Goal: Task Accomplishment & Management: Manage account settings

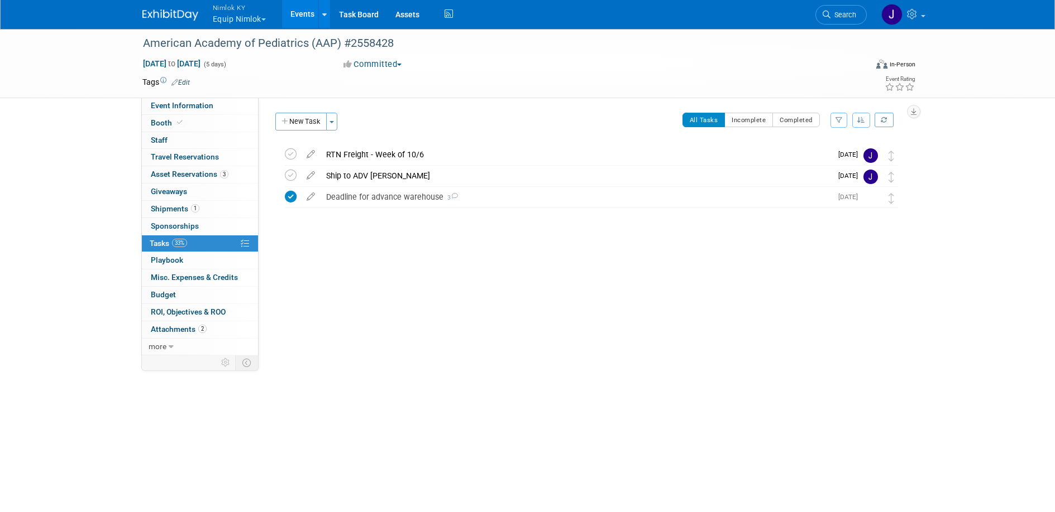
click at [262, 22] on button "Nimlok KY Equip Nimlok" at bounding box center [246, 14] width 68 height 29
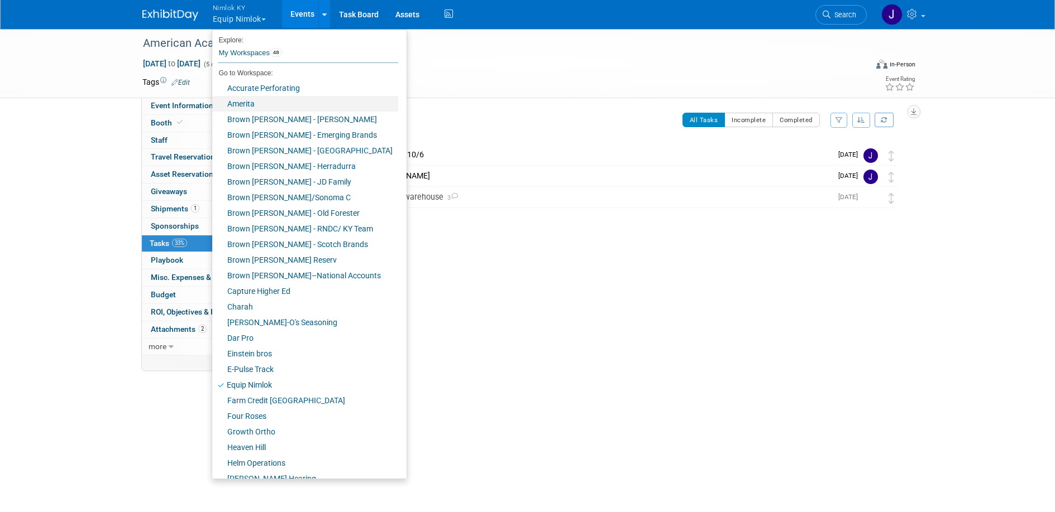
click at [255, 100] on link "Amerita" at bounding box center [305, 104] width 186 height 16
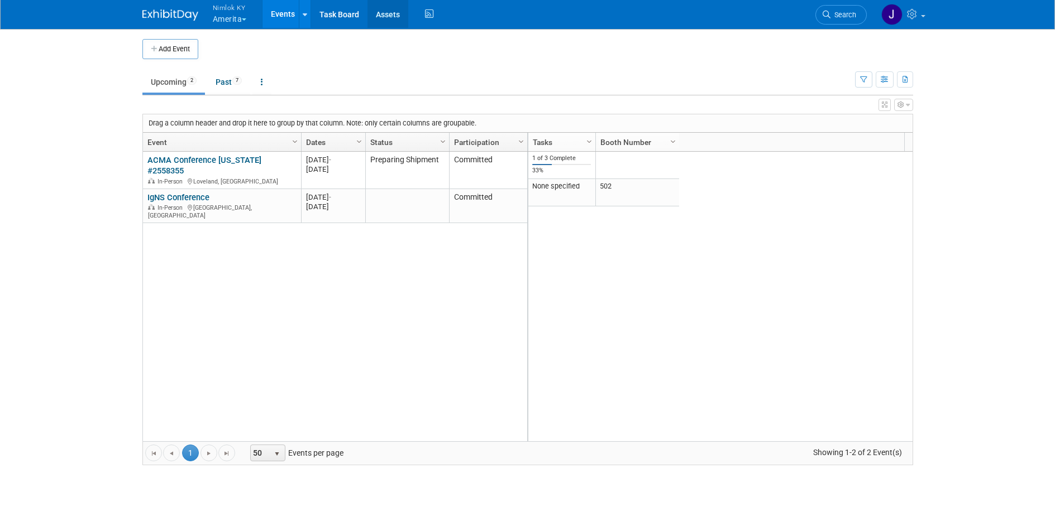
click at [387, 18] on link "Assets" at bounding box center [387, 14] width 41 height 28
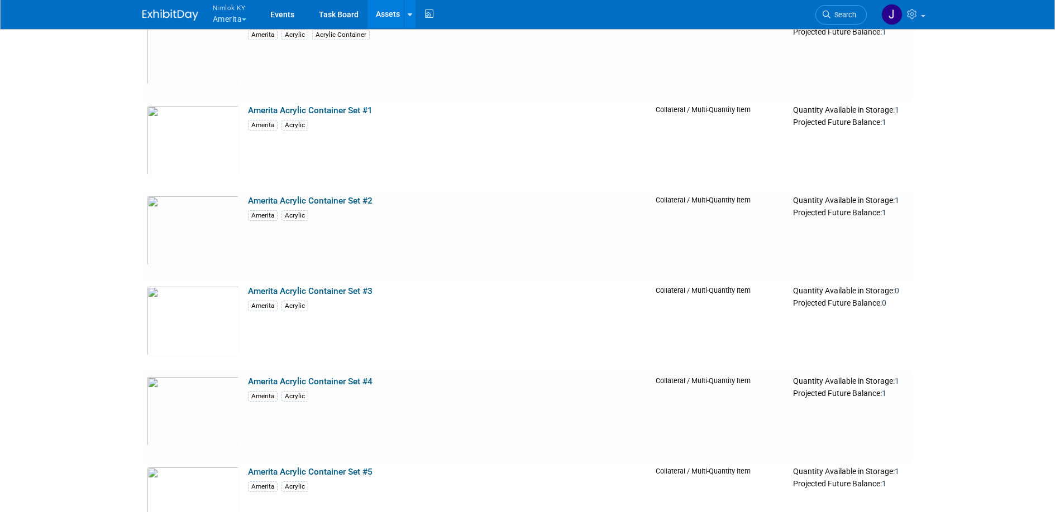
scroll to position [2286, 0]
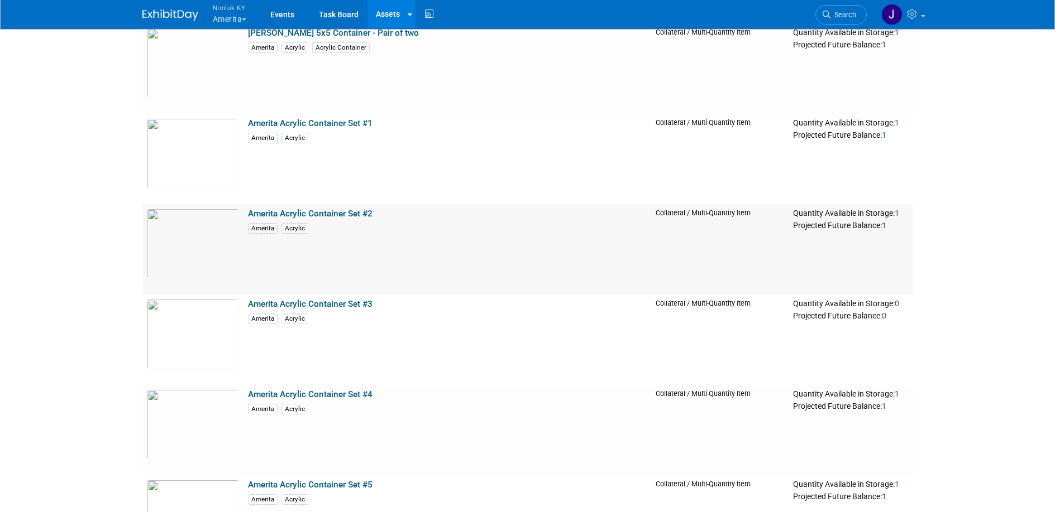
click at [353, 213] on link "Amerita Acrylic Container Set #2" at bounding box center [310, 214] width 124 height 10
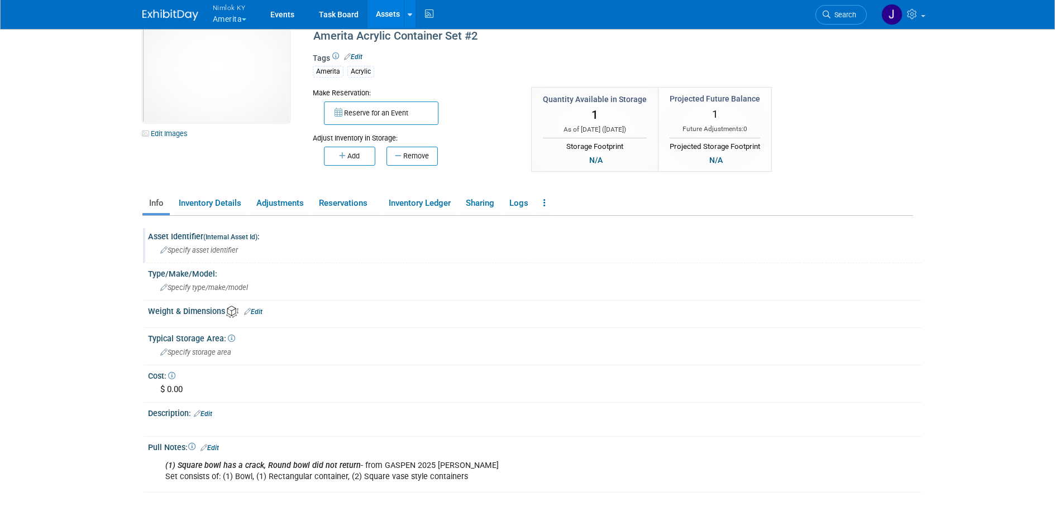
scroll to position [35, 0]
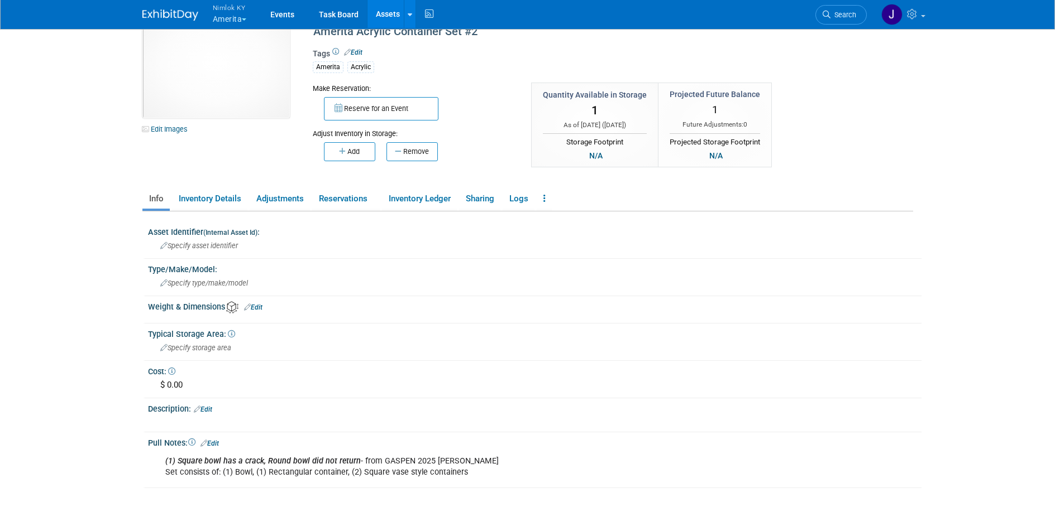
click at [345, 449] on div "(1) Square bowl has a crack, Round bowl did not return - from GASPEN 2025 Lori …" at bounding box center [533, 451] width 759 height 6
drag, startPoint x: 355, startPoint y: 462, endPoint x: 161, endPoint y: 460, distance: 194.3
click at [161, 460] on div "(1) Square bowl has a crack, Round bowl did not return - from GASPEN 2025 Lori …" at bounding box center [466, 466] width 618 height 33
copy b "(1) Square bowl has a crack, Round bowl did not return"
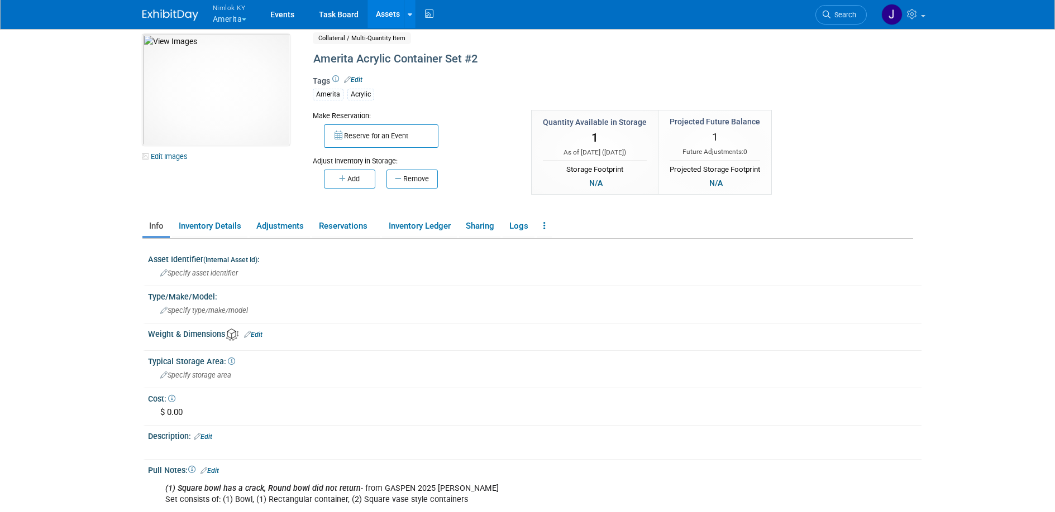
scroll to position [0, 0]
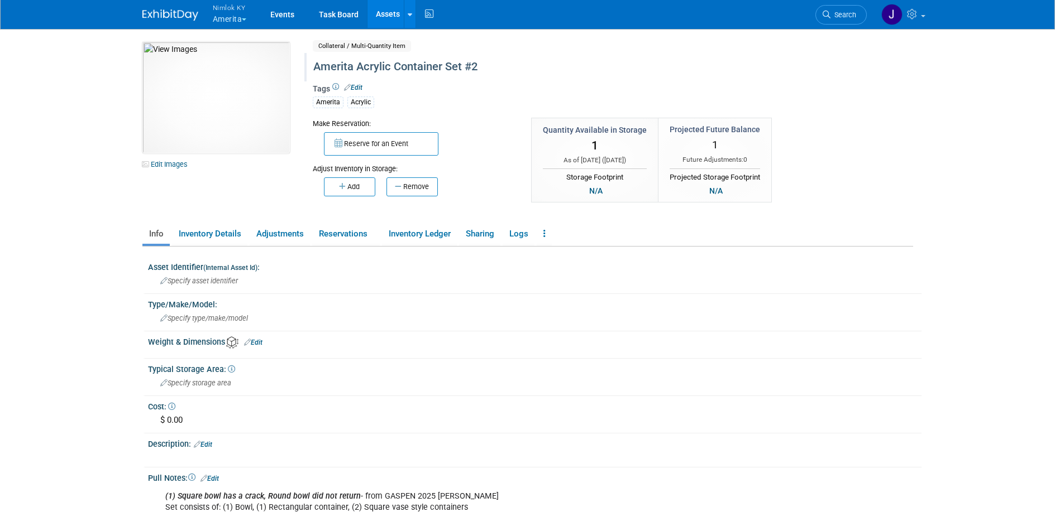
click at [482, 61] on div "Amerita Acrylic Container Set #2" at bounding box center [564, 67] width 511 height 20
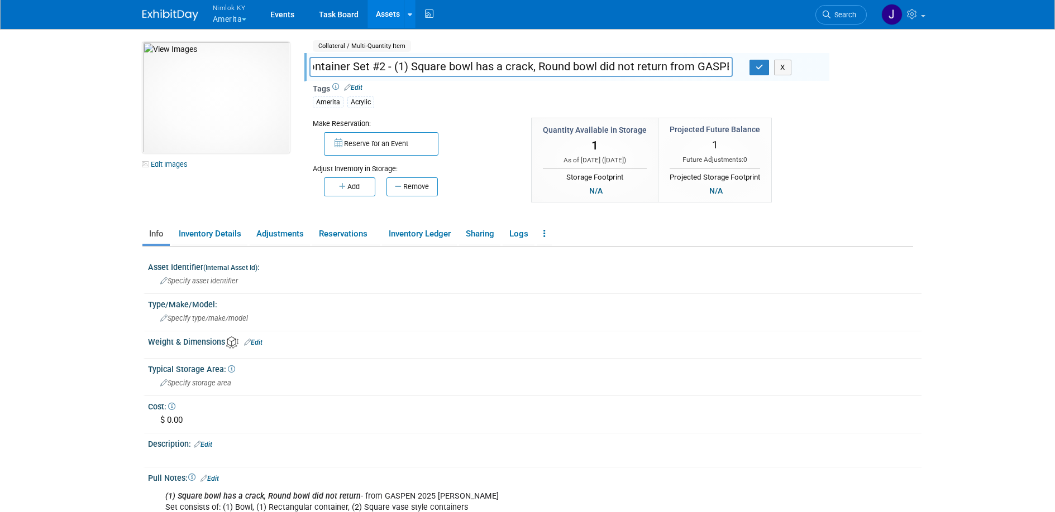
scroll to position [0, 100]
type input "Amerita Acrylic Container Set #2 - (1) Square bowl has a crack, Round bowl did …"
click at [754, 70] on button "button" at bounding box center [759, 68] width 20 height 16
